Goal: Obtain resource: Download file/media

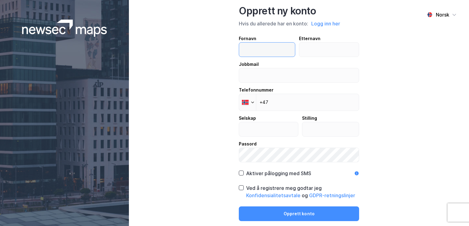
click at [248, 50] on input "text" at bounding box center [267, 50] width 56 height 14
type input "Thomas"
type input "Bjertnes"
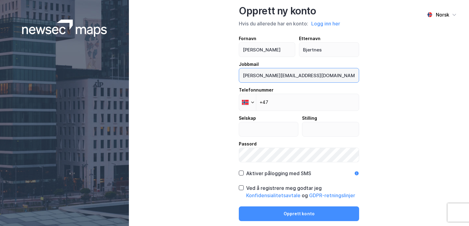
click at [299, 75] on input "thomas.bjertnes@gmail.com" at bounding box center [299, 75] width 120 height 14
click at [309, 77] on input "thomas.bjertnes@gmail.com" at bounding box center [299, 75] width 120 height 14
type input "thomas@saltorenhold.no"
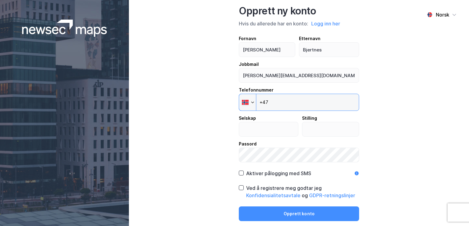
click at [275, 101] on input "+47" at bounding box center [299, 102] width 120 height 17
type input "+47 924 93 500"
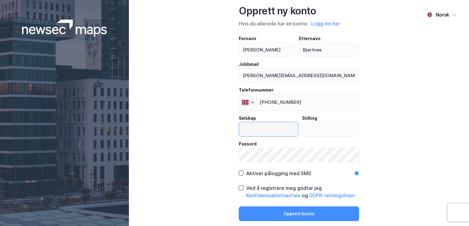
click at [252, 129] on input "text" at bounding box center [268, 129] width 59 height 14
type input "Digital Markedsplass AS"
click at [348, 139] on div "Fornavn Thomas Etternavn Bjertnes Jobbmail thomas@saltorenhold.no Telefonnummer…" at bounding box center [299, 99] width 120 height 128
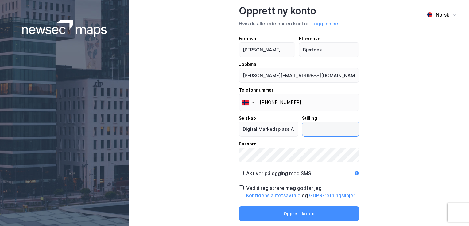
click at [319, 128] on input "text" at bounding box center [330, 129] width 57 height 14
type input "Daglig leder"
click at [242, 173] on icon at bounding box center [241, 173] width 3 height 2
click at [240, 190] on icon at bounding box center [241, 188] width 4 height 4
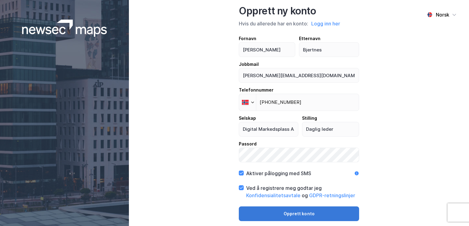
click at [292, 214] on button "Opprett konto" at bounding box center [299, 214] width 120 height 15
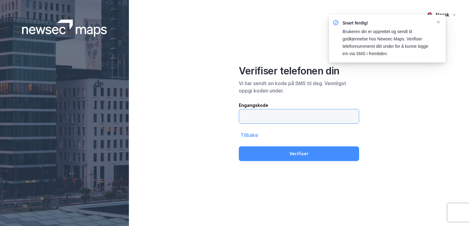
click at [250, 116] on input "text" at bounding box center [299, 117] width 120 height 14
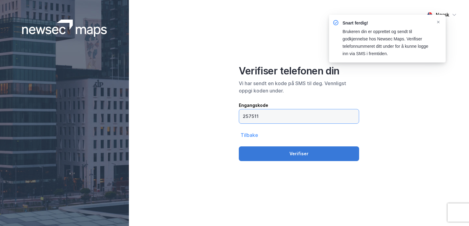
type input "257511"
click at [292, 154] on button "Verifiser" at bounding box center [299, 154] width 120 height 15
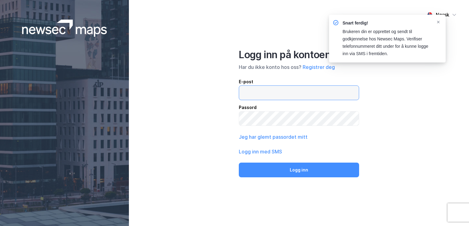
type input "thomas@saltorenhold.no"
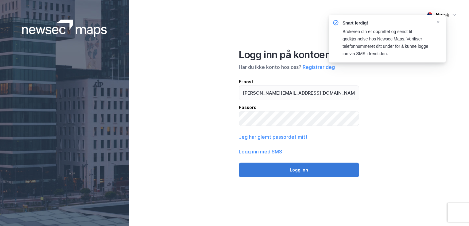
click at [300, 174] on button "Logg inn" at bounding box center [299, 170] width 120 height 15
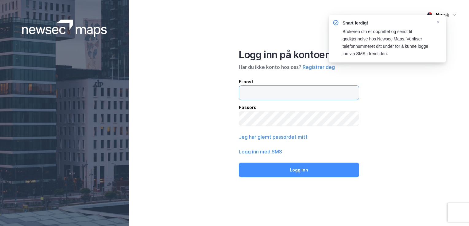
type input "thomas@saltorenhold.no"
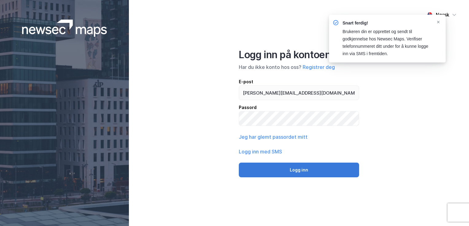
click at [285, 171] on button "Logg inn" at bounding box center [299, 170] width 120 height 15
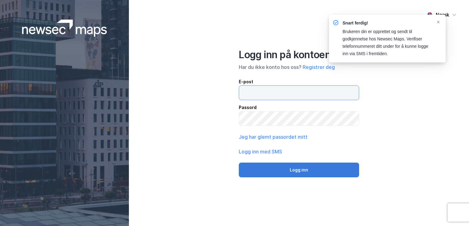
type input "thomas@saltorenhold.no"
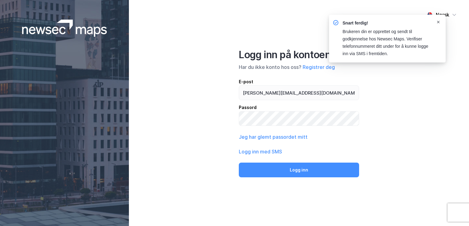
click at [439, 21] on icon "Notifications Alt+T" at bounding box center [438, 22] width 4 height 4
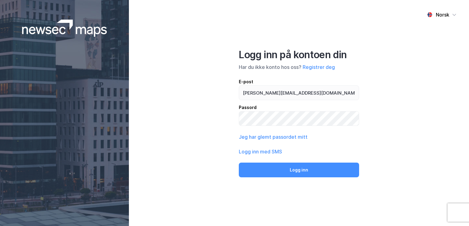
click at [371, 129] on div "Norsk Logg inn på kontoen din Har du ikke konto hos oss? Registrer deg E-post t…" at bounding box center [299, 113] width 340 height 226
click at [341, 110] on div "Passord" at bounding box center [299, 107] width 120 height 7
click at [351, 110] on div "Passord" at bounding box center [299, 107] width 120 height 7
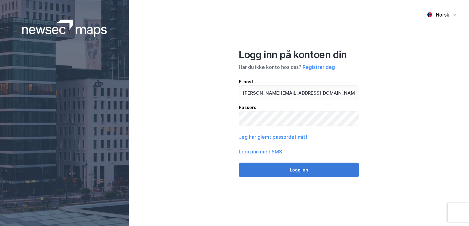
click at [294, 169] on button "Logg inn" at bounding box center [299, 170] width 120 height 15
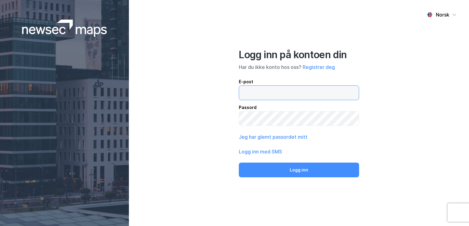
type input "thomas@saltorenhold.no"
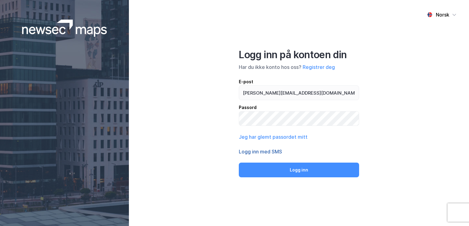
click at [262, 152] on button "Logg inn med SMS" at bounding box center [260, 151] width 43 height 7
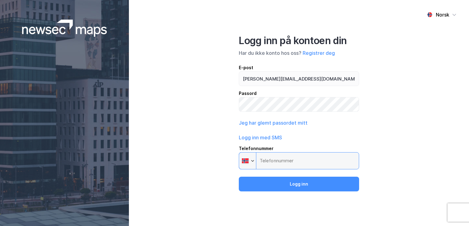
click at [267, 163] on input "Telefonnummer Phone" at bounding box center [299, 160] width 120 height 17
type input "+47 924 93 500"
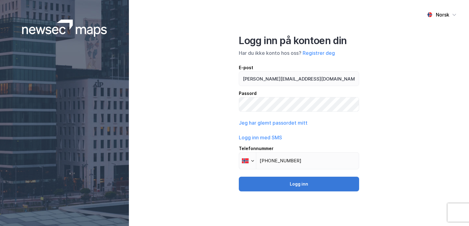
click at [303, 184] on button "Logg inn" at bounding box center [299, 184] width 120 height 15
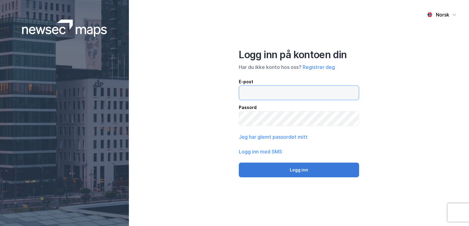
type input "thomas@saltorenhold.no"
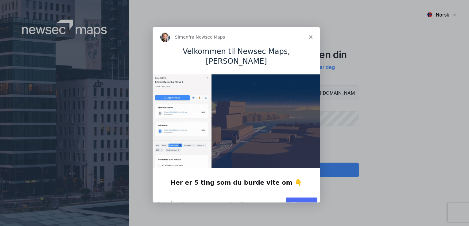
click at [298, 197] on button "Vis meg" at bounding box center [301, 203] width 32 height 13
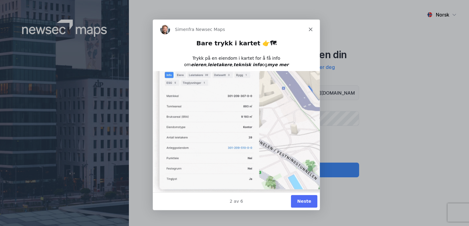
click at [303, 199] on button "Neste" at bounding box center [303, 201] width 26 height 13
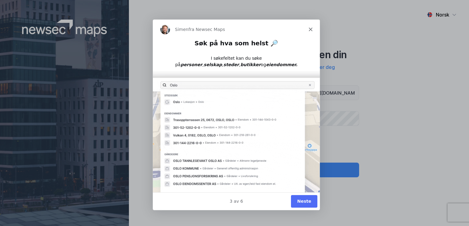
click at [299, 200] on button "Neste" at bounding box center [303, 201] width 26 height 13
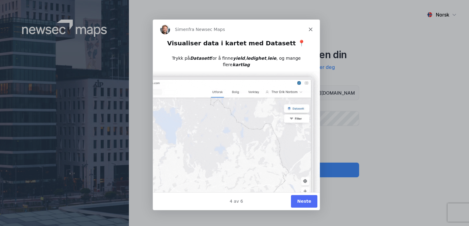
click at [301, 200] on button "Neste" at bounding box center [303, 201] width 26 height 13
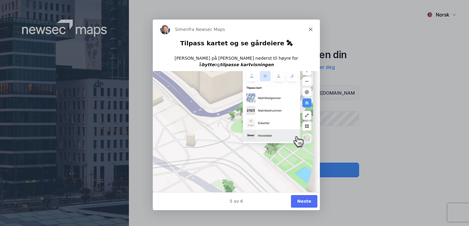
click at [299, 201] on button "Neste" at bounding box center [303, 201] width 26 height 13
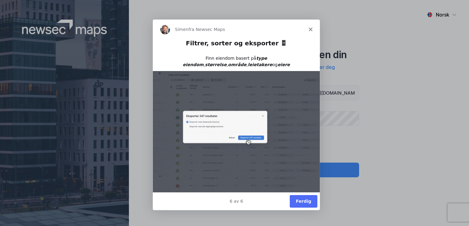
click at [299, 203] on button "Ferdig" at bounding box center [303, 201] width 28 height 13
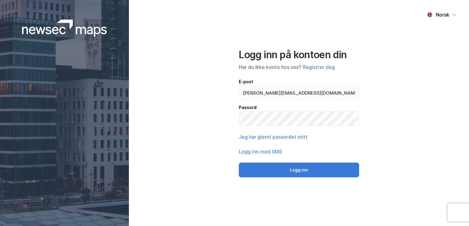
click at [297, 168] on button "Logg inn" at bounding box center [299, 170] width 120 height 15
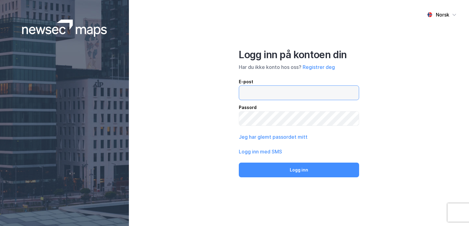
type input "thomas@saltorenhold.no"
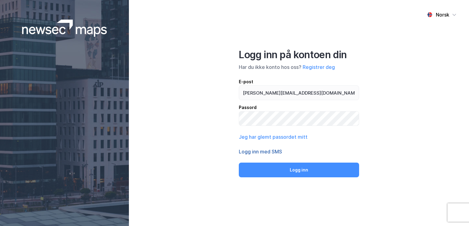
click at [264, 152] on button "Logg inn med SMS" at bounding box center [260, 151] width 43 height 7
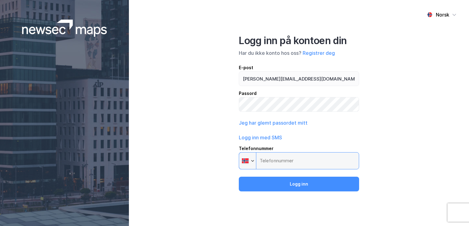
click at [261, 158] on input "Telefonnummer Phone" at bounding box center [299, 160] width 120 height 17
type input "+47 924 93 500"
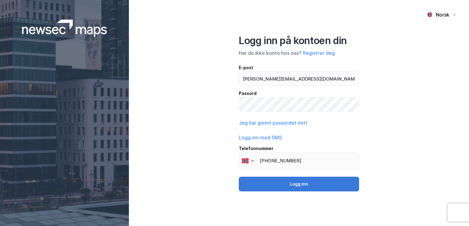
click at [289, 186] on button "Logg inn" at bounding box center [299, 184] width 120 height 15
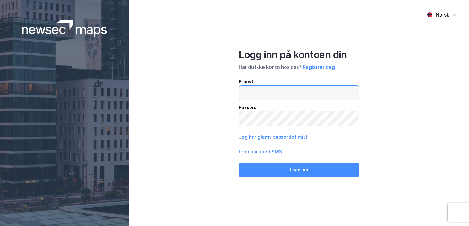
type input "thomas@saltorenhold.no"
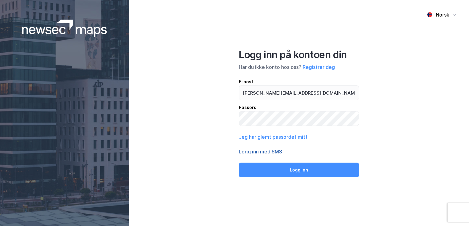
click at [245, 152] on button "Logg inn med SMS" at bounding box center [260, 151] width 43 height 7
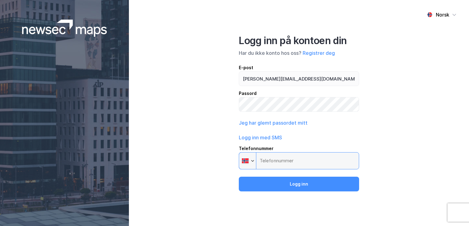
click at [261, 162] on input "Telefonnummer Phone" at bounding box center [299, 160] width 120 height 17
type input "+47 924 93 500"
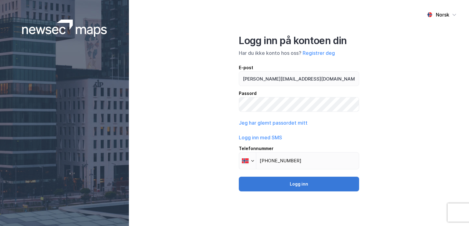
click at [287, 181] on button "Logg inn" at bounding box center [299, 184] width 120 height 15
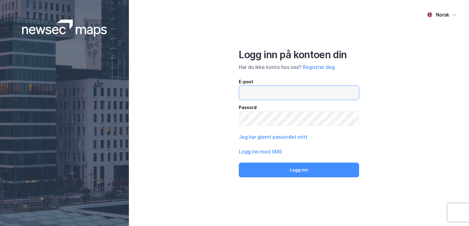
type input "thomas@saltorenhold.no"
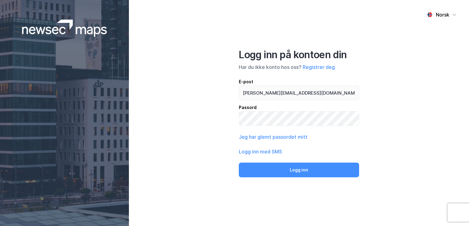
click at [92, 31] on img at bounding box center [64, 28] width 85 height 17
click at [443, 19] on div "Norsk" at bounding box center [441, 14] width 39 height 15
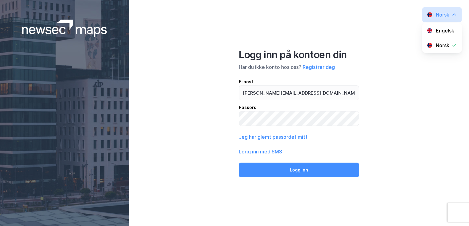
click at [359, 15] on div "Norsk Engelsk Norsk Logg inn på kontoen din Har du ikke konto hos oss? Registre…" at bounding box center [299, 113] width 340 height 226
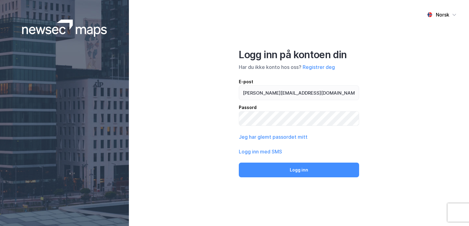
click at [468, 119] on html "Norsk Logg inn på kontoen din Har du ikke konto hos oss? Registrer deg E-post t…" at bounding box center [234, 113] width 469 height 226
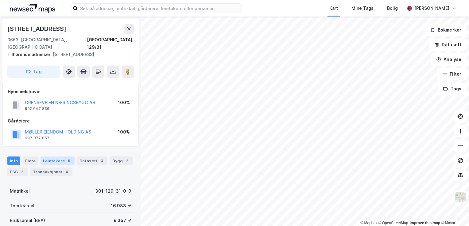
click at [49, 157] on div "Leietakere 5" at bounding box center [57, 161] width 34 height 9
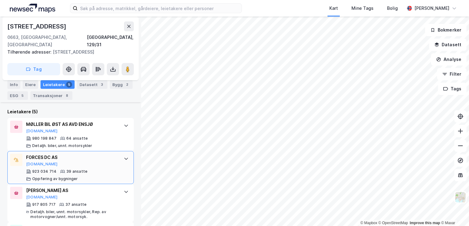
scroll to position [146, 0]
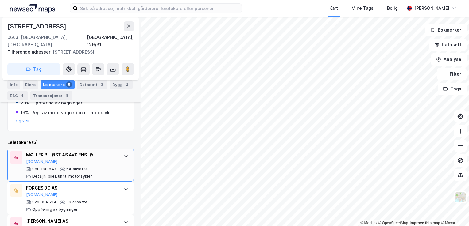
click at [67, 152] on div "MØLLER BIL ØST AS AVD ENSJØ" at bounding box center [71, 155] width 91 height 7
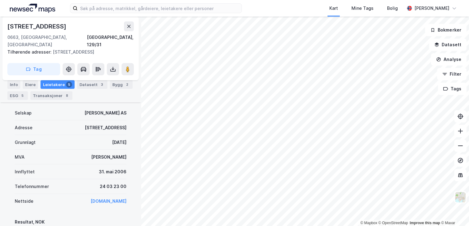
scroll to position [299, 0]
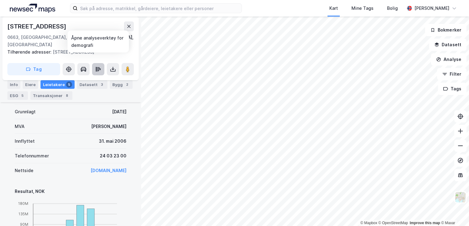
click at [95, 66] on icon at bounding box center [98, 69] width 6 height 6
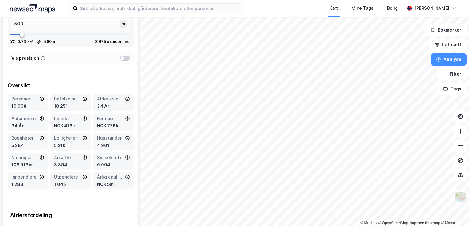
scroll to position [92, 0]
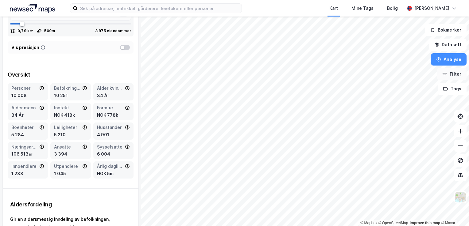
click at [455, 72] on button "Filter" at bounding box center [451, 74] width 29 height 12
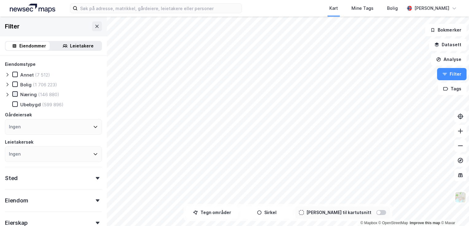
click at [14, 95] on icon at bounding box center [14, 94] width 3 height 2
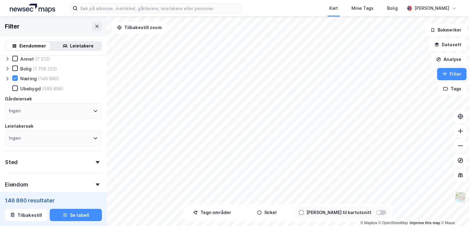
scroll to position [31, 0]
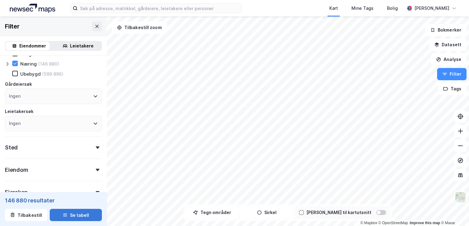
click at [67, 214] on button "Se tabell" at bounding box center [76, 215] width 52 height 12
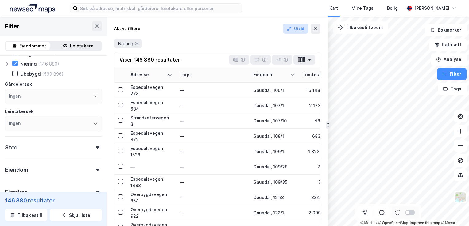
click at [301, 31] on button "Utvid" at bounding box center [296, 29] width 26 height 10
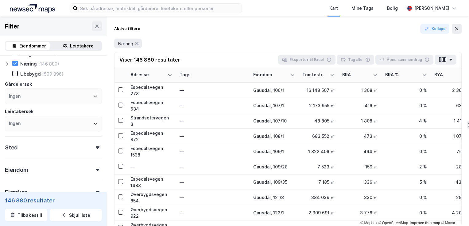
click at [76, 47] on div "Leietakere" at bounding box center [82, 45] width 24 height 7
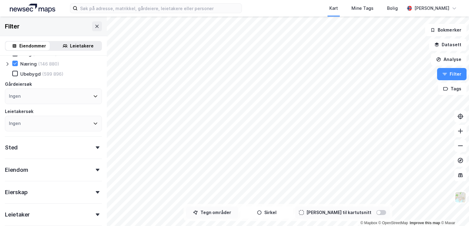
click at [232, 213] on button "Tegn områder" at bounding box center [212, 213] width 52 height 12
click at [274, 213] on button "Sirkel" at bounding box center [266, 213] width 52 height 12
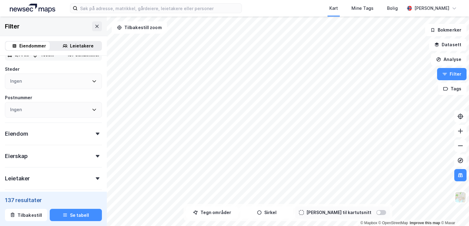
scroll to position [192, 0]
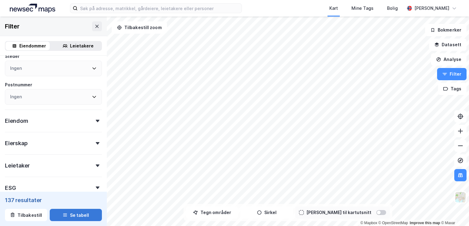
click at [70, 216] on button "Se tabell" at bounding box center [76, 215] width 52 height 12
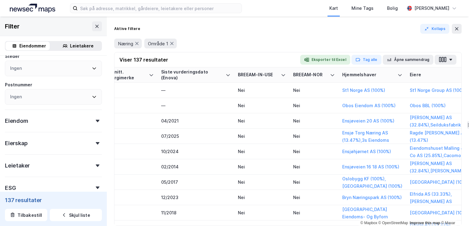
scroll to position [0, 968]
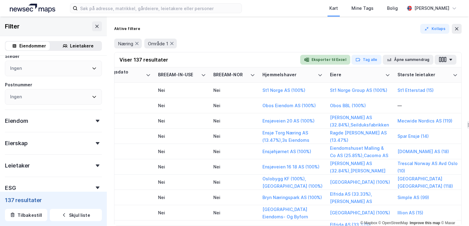
click at [316, 62] on button "Eksporter til Excel" at bounding box center [325, 60] width 50 height 10
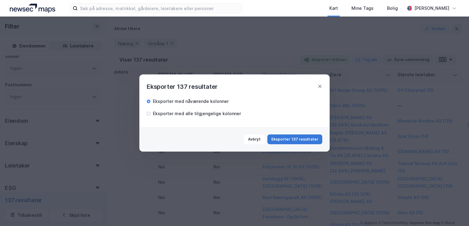
click at [288, 140] on button "Eksporter 137 resultater" at bounding box center [294, 140] width 55 height 10
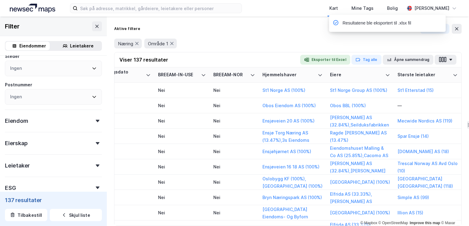
click at [240, 55] on div "Viser 137 resultater Eksporter til Excel Tag alle Åpne sammendrag" at bounding box center [287, 59] width 347 height 15
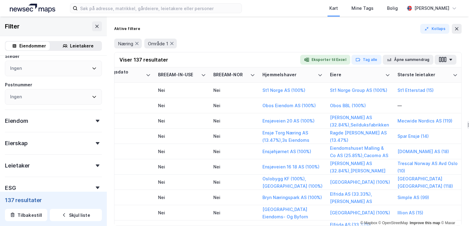
click at [30, 46] on div "Eiendommer" at bounding box center [32, 45] width 27 height 7
click at [26, 10] on img at bounding box center [32, 8] width 45 height 9
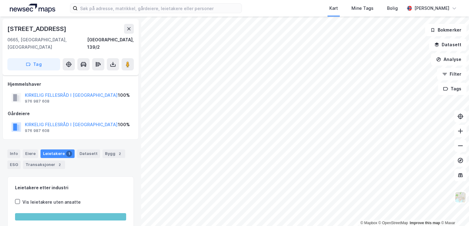
scroll to position [33, 0]
